Goal: Find specific page/section: Find specific page/section

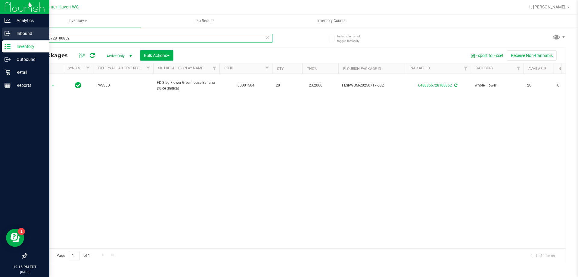
drag, startPoint x: 73, startPoint y: 39, endPoint x: 12, endPoint y: 40, distance: 60.2
click at [12, 40] on div "Analytics Inbound Inventory Outbound Retail Reports 12:15 PM EDT [DATE] 08/19 W…" at bounding box center [289, 138] width 578 height 277
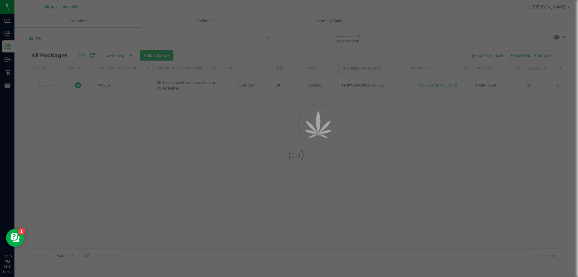
click at [284, 36] on div at bounding box center [289, 138] width 578 height 277
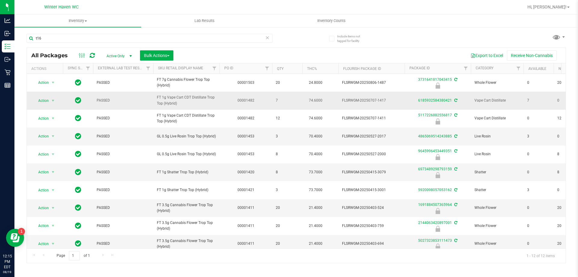
scroll to position [30, 0]
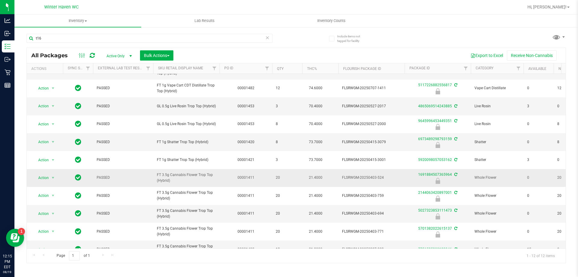
drag, startPoint x: 173, startPoint y: 180, endPoint x: 154, endPoint y: 175, distance: 20.1
click at [154, 175] on td "FT 3.5g Cannabis Flower Trop Top (Hybrid)" at bounding box center [186, 178] width 66 height 18
copy span "FT 3.5g Cannabis Flower Trop Top (Hybrid)"
click at [57, 39] on input "t16" at bounding box center [149, 38] width 246 height 9
click at [56, 39] on input "t16" at bounding box center [149, 38] width 246 height 9
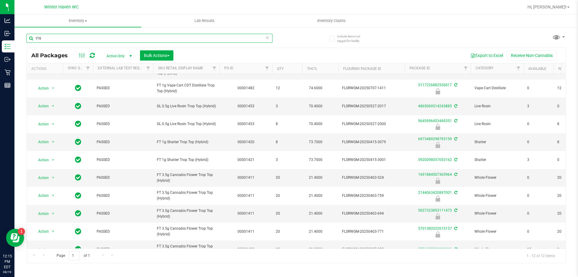
click at [56, 39] on input "t16" at bounding box center [149, 38] width 246 height 9
paste input "FT 3.5g Cannabis Flower Trop Top (Hybrid)"
type input "FT 3.5g Cannabis Flower Trop Top (Hybrid)"
click at [85, 31] on div "FT 3.5g Cannabis Flower Trop Top (Hybrid)" at bounding box center [161, 37] width 270 height 19
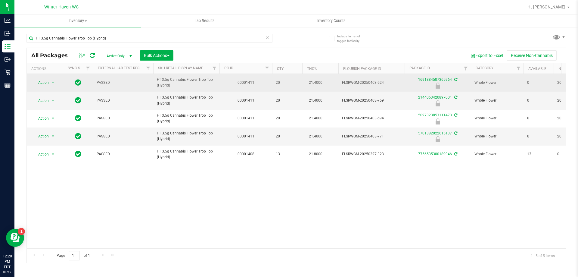
drag, startPoint x: 171, startPoint y: 85, endPoint x: 156, endPoint y: 78, distance: 17.0
click at [156, 78] on td "FT 3.5g Cannabis Flower Trop Top (Hybrid)" at bounding box center [186, 83] width 66 height 18
copy span "FT 3.5g Cannabis Flower Trop Top (Hybrid)"
